Goal: Task Accomplishment & Management: Manage account settings

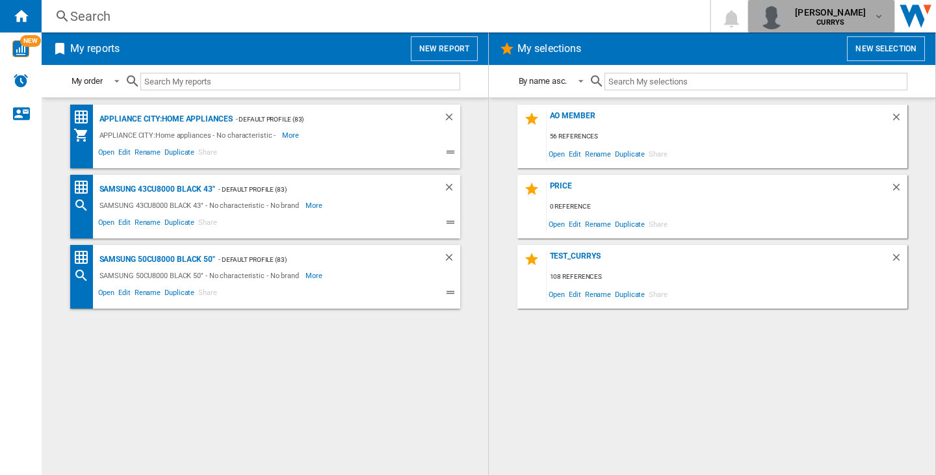
click at [830, 18] on span "[PERSON_NAME]" at bounding box center [830, 12] width 71 height 13
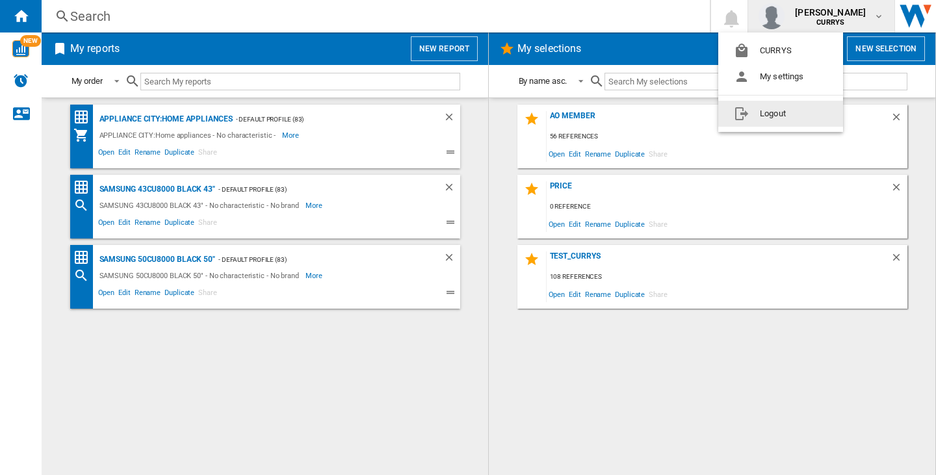
click at [800, 120] on button "Logout" at bounding box center [780, 114] width 125 height 26
